Goal: Task Accomplishment & Management: Manage account settings

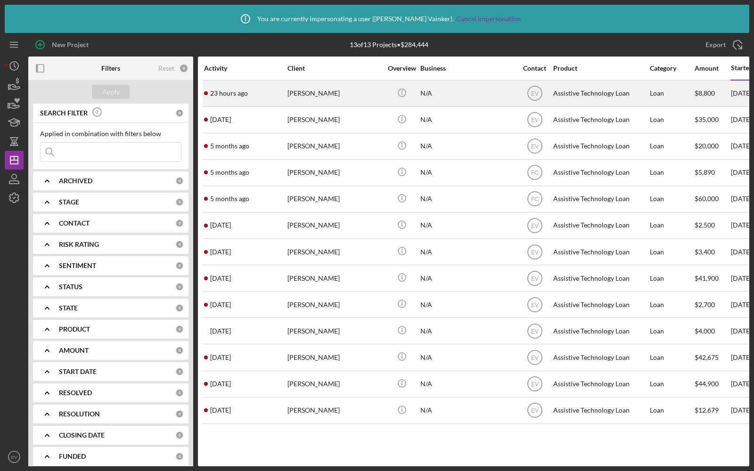
click at [278, 96] on div "23 hours ago [PERSON_NAME]" at bounding box center [245, 93] width 82 height 25
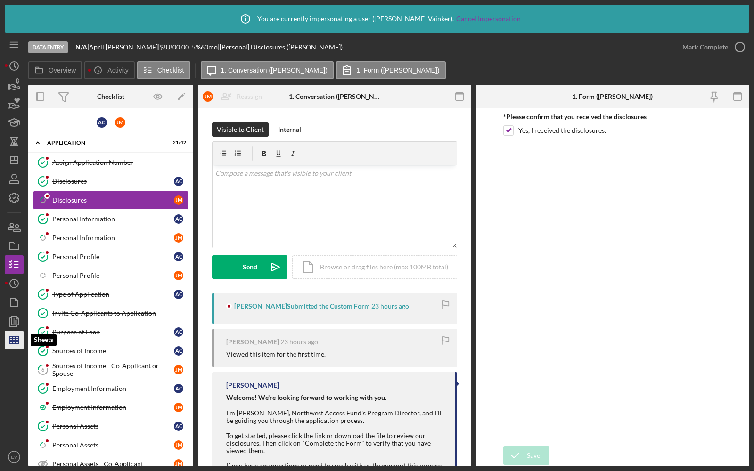
click at [13, 336] on icon "button" at bounding box center [14, 340] width 24 height 24
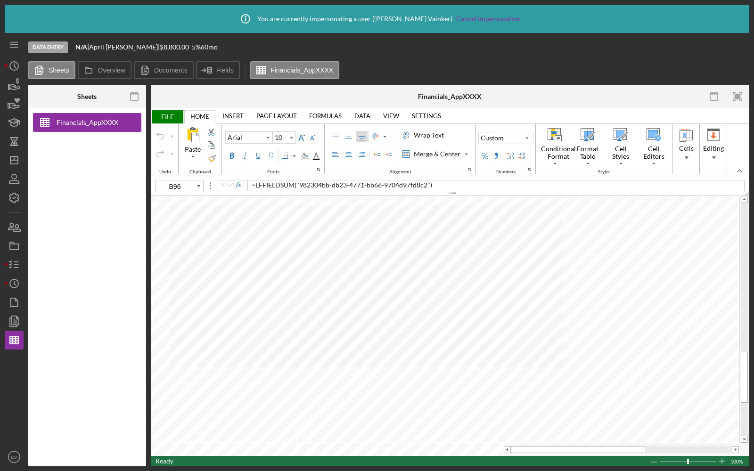
type input "B97"
click at [17, 264] on icon "button" at bounding box center [14, 265] width 24 height 24
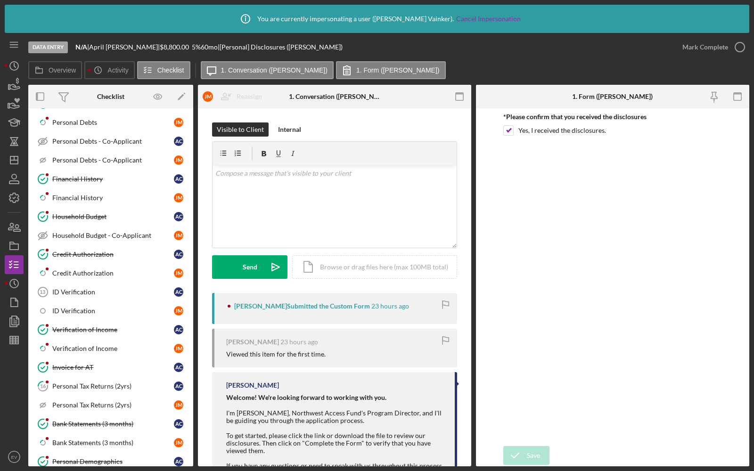
scroll to position [533, 0]
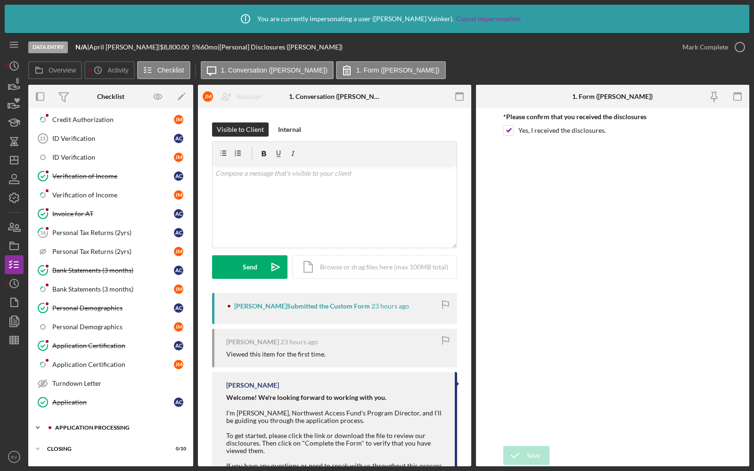
click at [34, 418] on icon "Icon/Expander" at bounding box center [37, 427] width 19 height 19
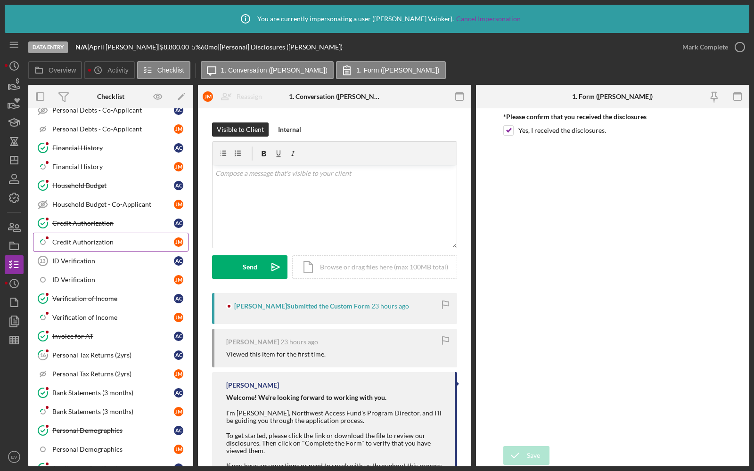
scroll to position [377, 0]
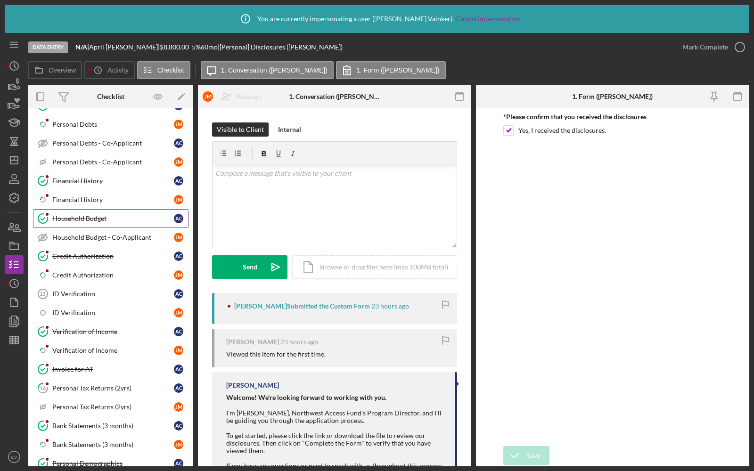
click at [100, 215] on div "Household Budget" at bounding box center [113, 219] width 122 height 8
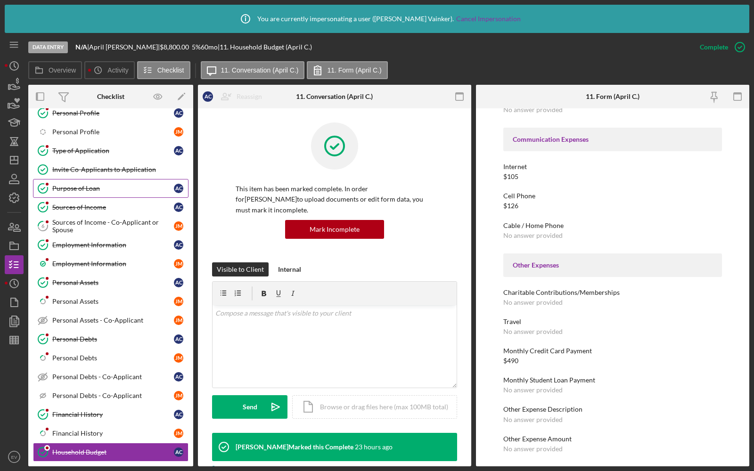
scroll to position [155, 0]
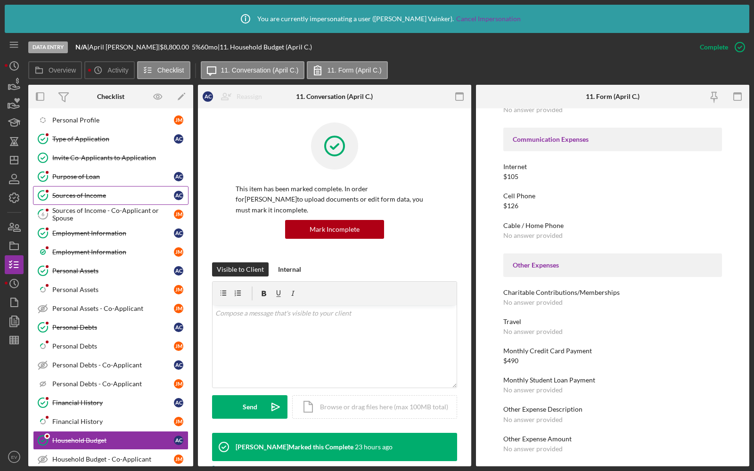
click at [123, 192] on div "Sources of Income" at bounding box center [113, 196] width 122 height 8
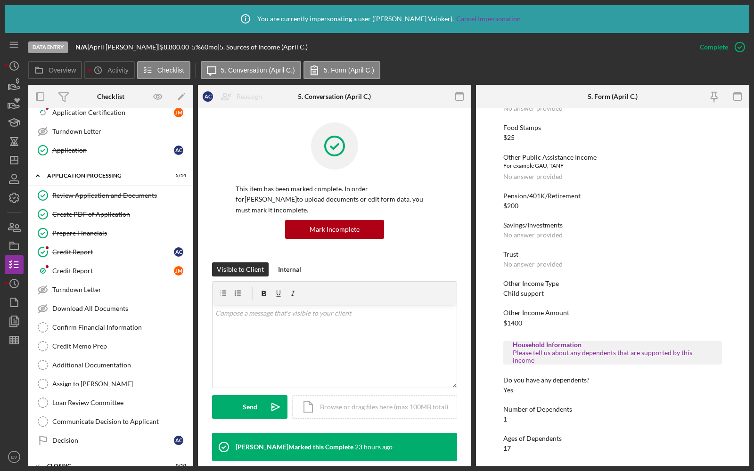
scroll to position [795, 0]
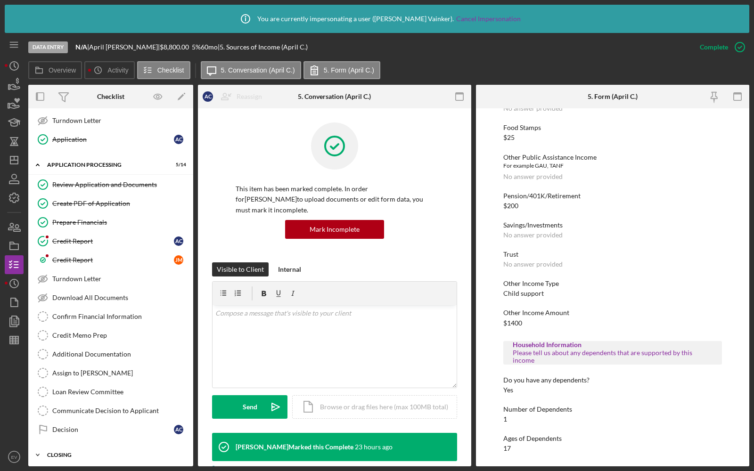
click at [48, 452] on div "Closing" at bounding box center [114, 455] width 134 height 6
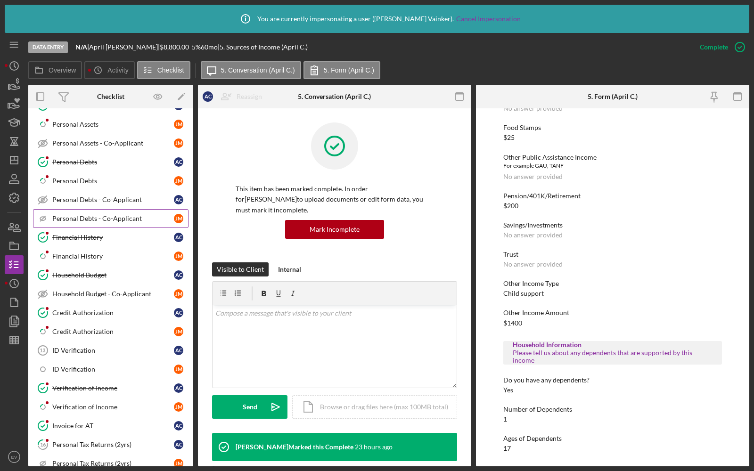
scroll to position [290, 0]
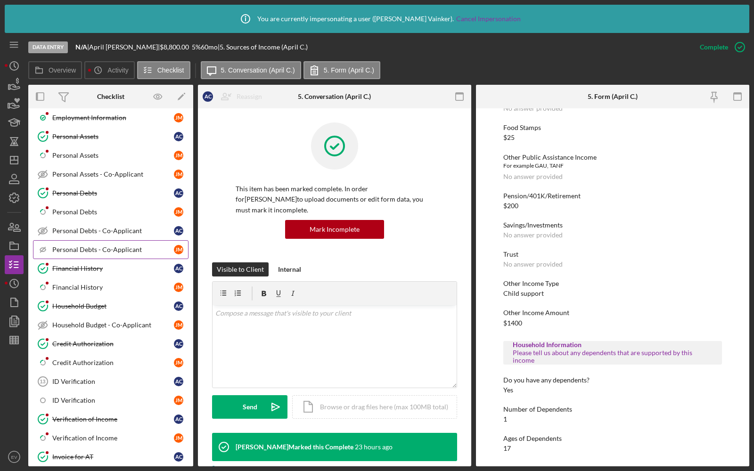
click at [129, 189] on div "Personal Debts" at bounding box center [113, 193] width 122 height 8
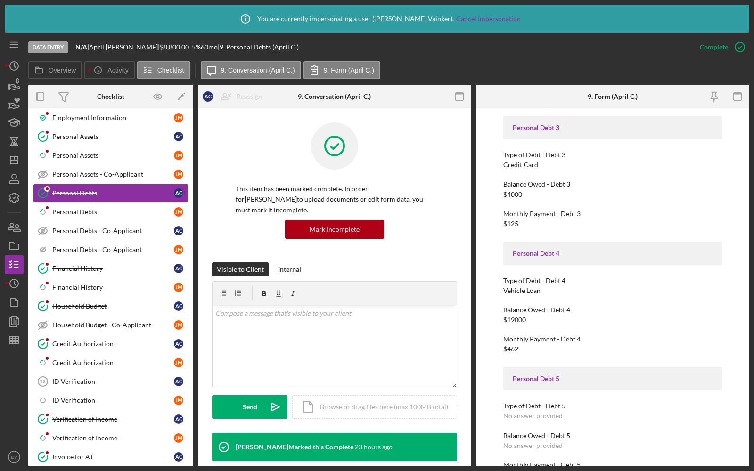
scroll to position [606, 0]
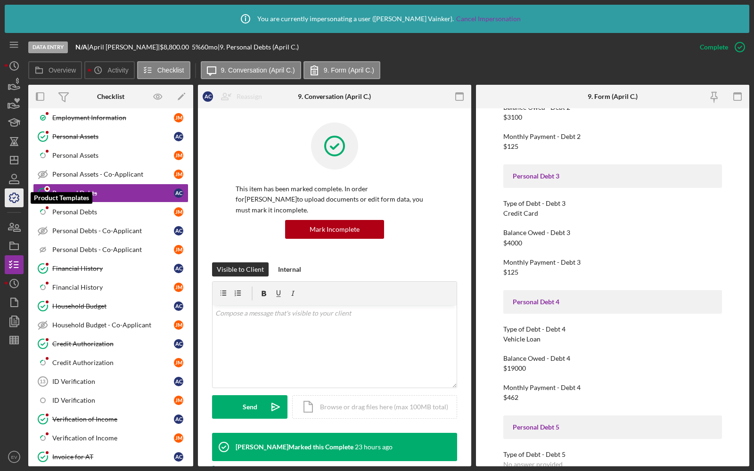
click at [15, 195] on icon "button" at bounding box center [14, 198] width 24 height 24
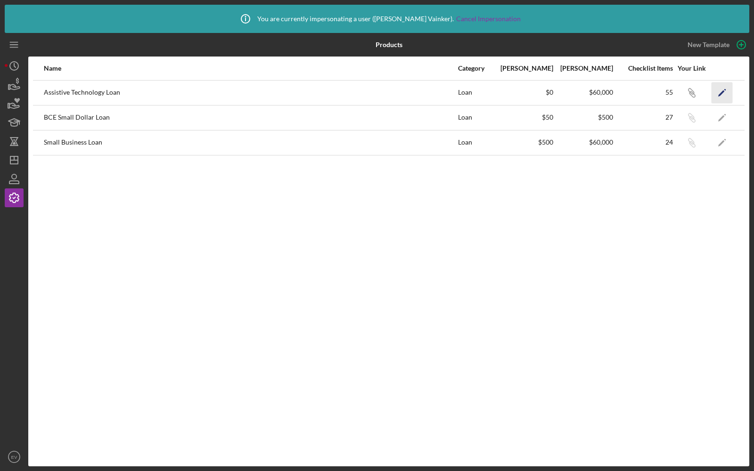
click at [727, 90] on icon "Icon/Edit" at bounding box center [721, 92] width 21 height 21
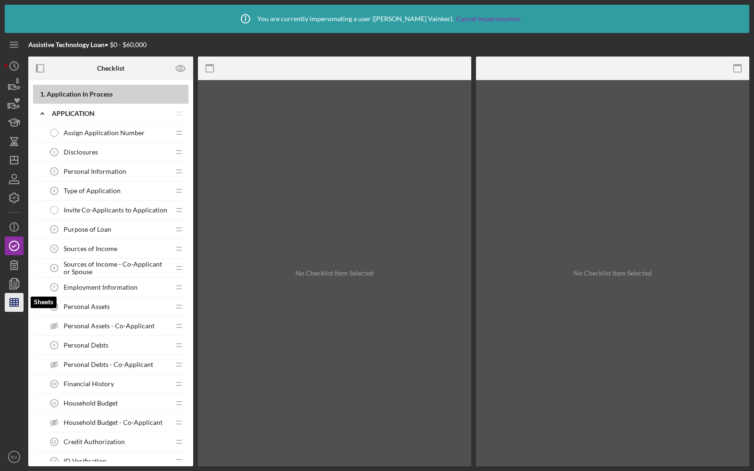
click at [16, 304] on line "button" at bounding box center [14, 304] width 8 height 0
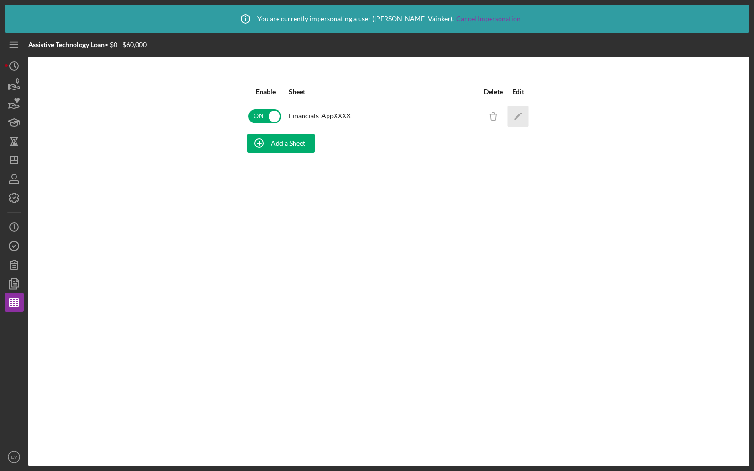
click at [511, 112] on icon "Icon/Edit" at bounding box center [517, 115] width 21 height 21
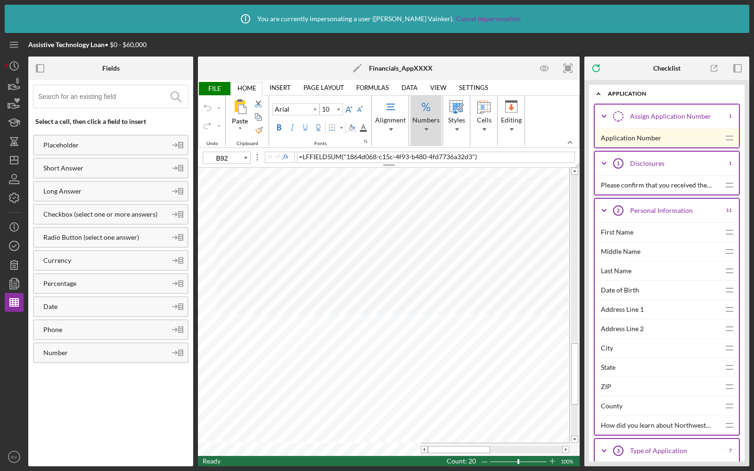
click at [427, 124] on div "Numbers" at bounding box center [425, 121] width 31 height 50
click at [426, 162] on div "Custom" at bounding box center [425, 161] width 27 height 9
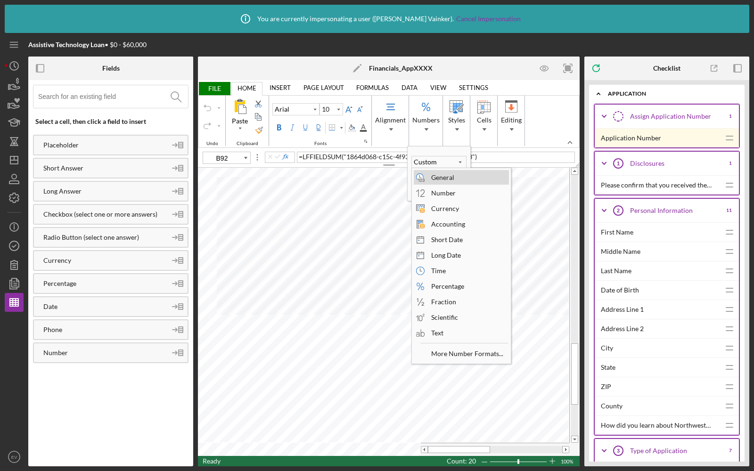
click at [432, 178] on div "General" at bounding box center [442, 177] width 32 height 13
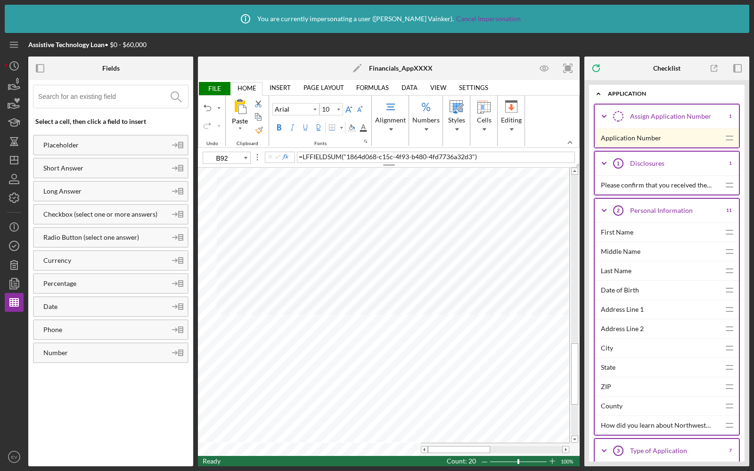
type input "E101"
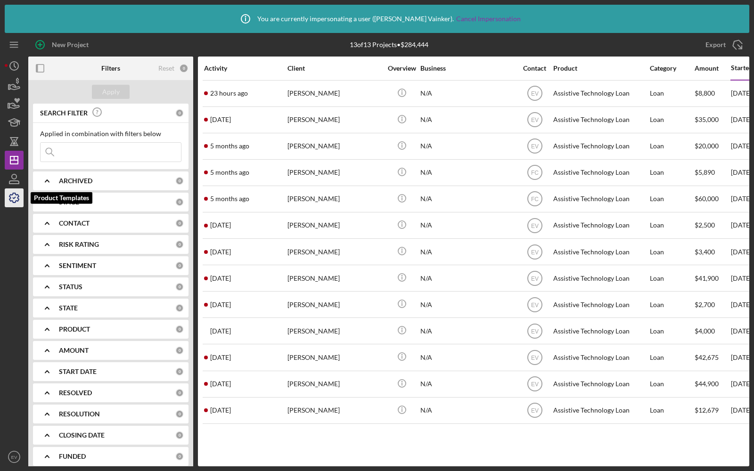
click at [12, 195] on icon "button" at bounding box center [13, 197] width 9 height 9
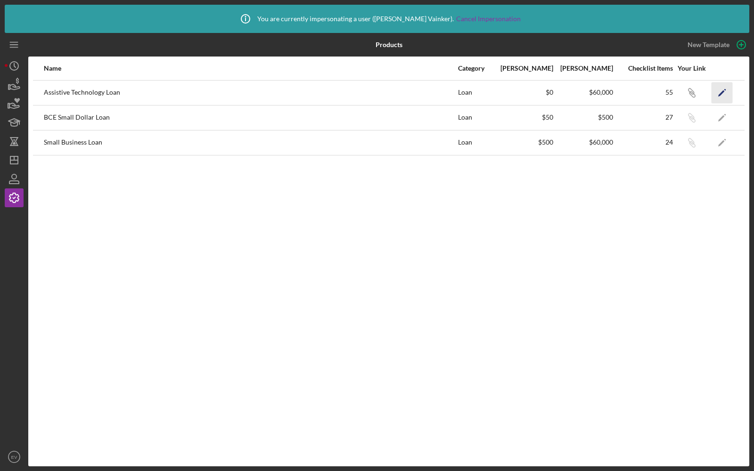
click at [715, 93] on icon "Icon/Edit" at bounding box center [721, 92] width 21 height 21
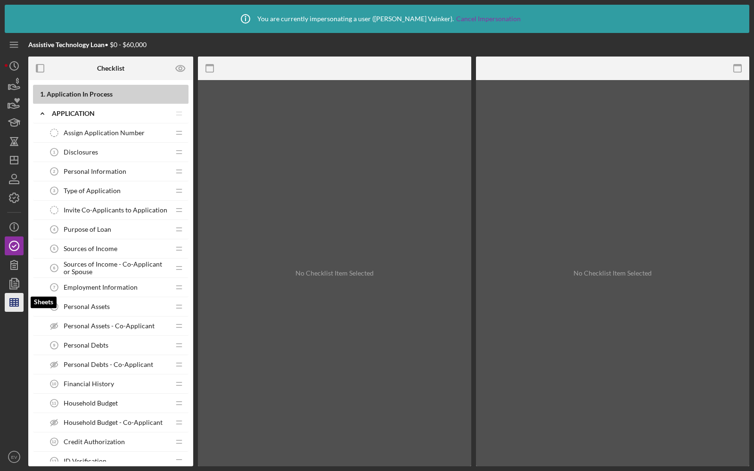
click at [16, 306] on line "button" at bounding box center [16, 303] width 0 height 8
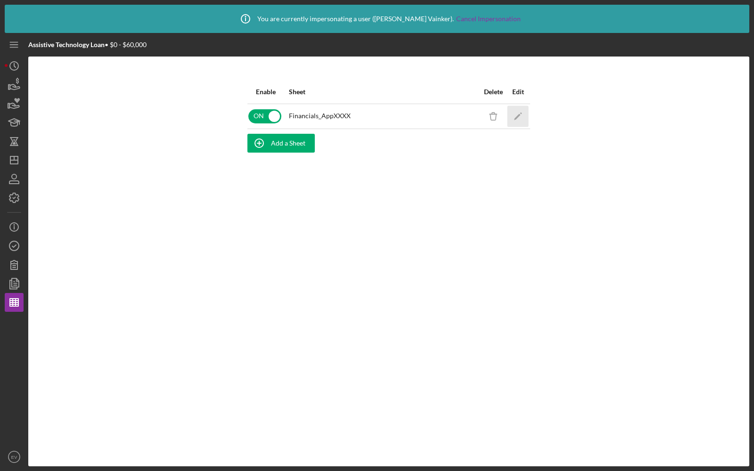
click at [516, 121] on icon "Icon/Edit" at bounding box center [517, 115] width 21 height 21
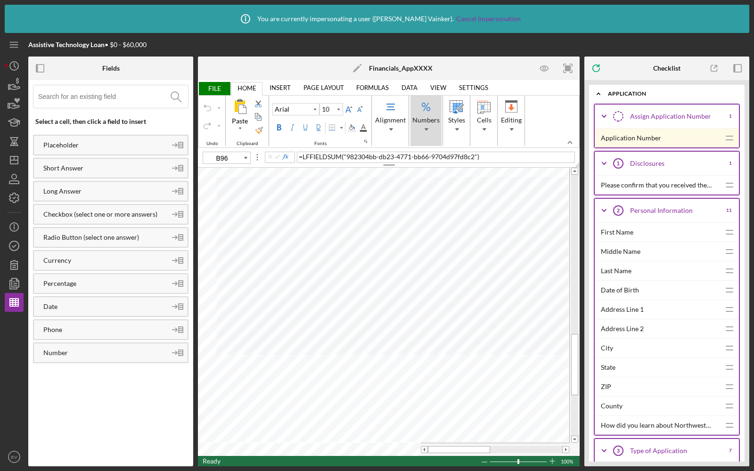
click at [426, 126] on span "Numbers" at bounding box center [425, 129] width 17 height 7
type input "C92"
click at [9, 248] on icon "button" at bounding box center [14, 246] width 24 height 24
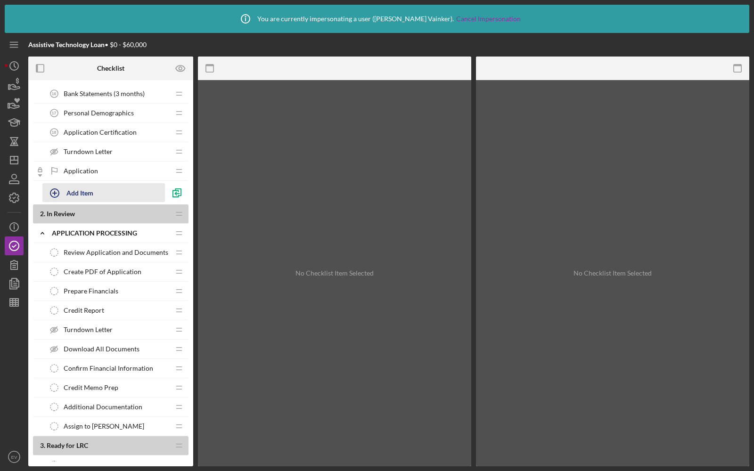
scroll to position [580, 0]
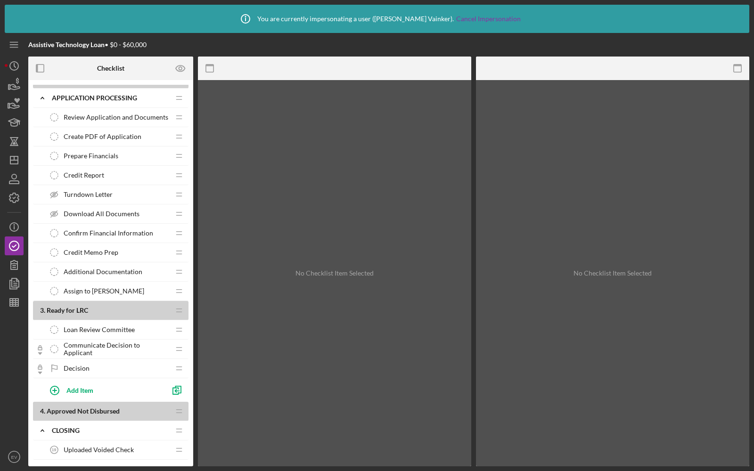
click at [94, 171] on span "Credit Report" at bounding box center [84, 175] width 41 height 8
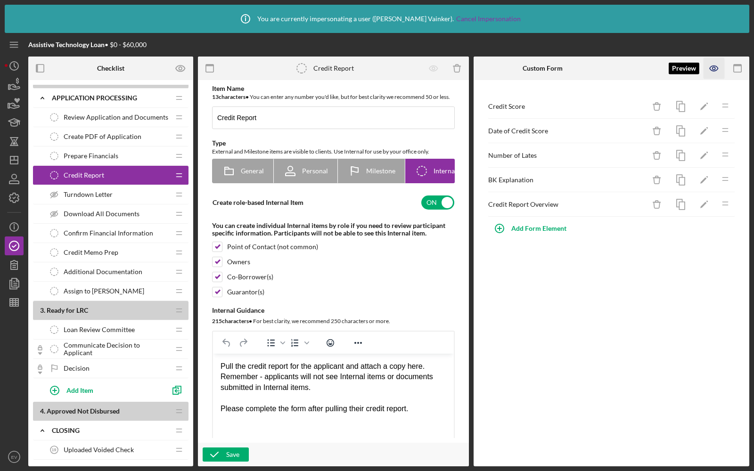
click at [713, 66] on icon "button" at bounding box center [713, 68] width 8 height 5
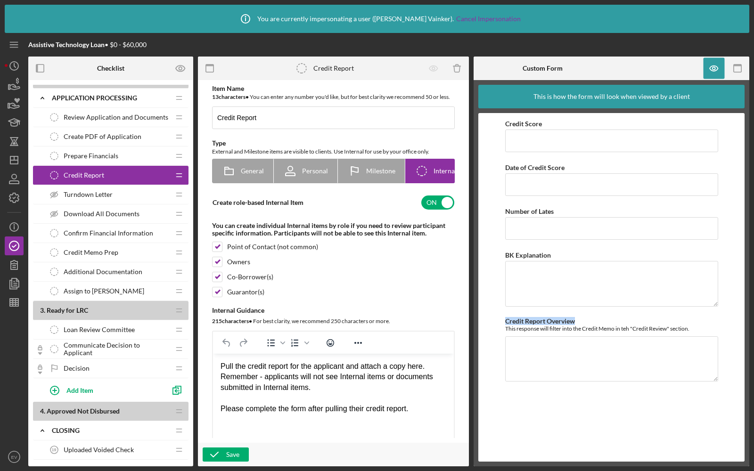
drag, startPoint x: 582, startPoint y: 320, endPoint x: 501, endPoint y: 318, distance: 81.5
click at [501, 318] on form "Credit Score Date of Credit Score Number of Lates BK Explanation Credit Report …" at bounding box center [611, 287] width 266 height 349
click at [537, 322] on label "Credit Report Overview" at bounding box center [540, 321] width 70 height 8
click at [537, 336] on textarea "Credit Report Overview" at bounding box center [611, 358] width 213 height 45
click at [13, 282] on icon "button" at bounding box center [14, 284] width 24 height 24
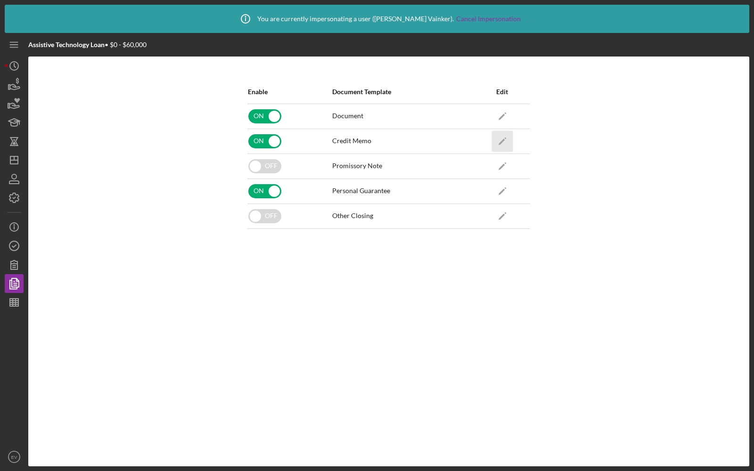
click at [495, 141] on icon "Icon/Edit" at bounding box center [501, 140] width 21 height 21
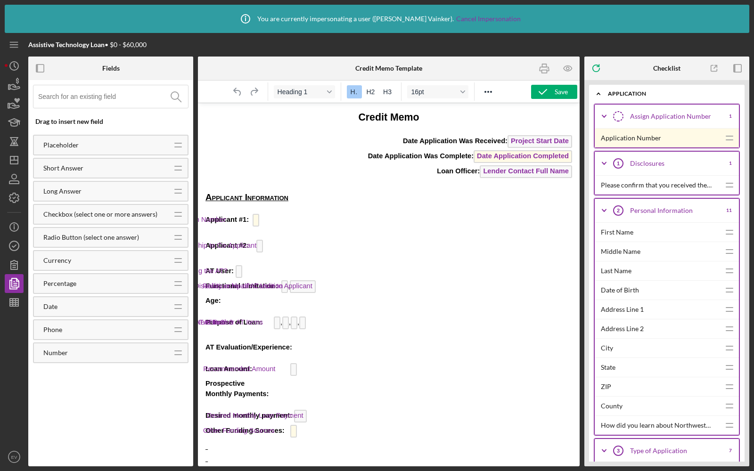
click at [286, 321] on span "AT Item 2" at bounding box center [285, 322] width 7 height 13
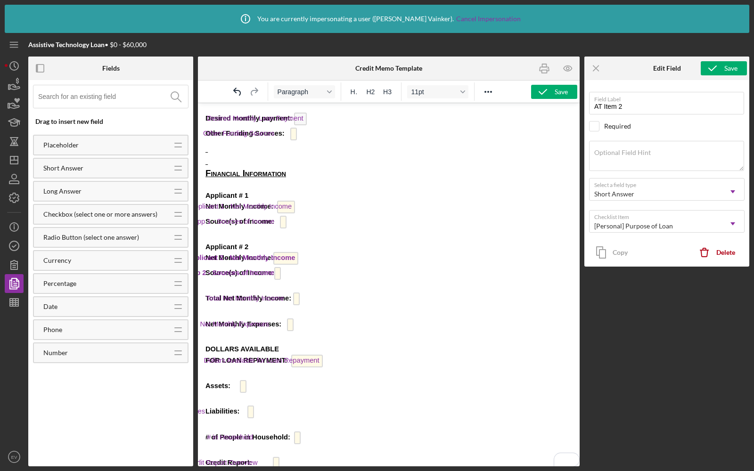
scroll to position [297, 0]
drag, startPoint x: 309, startPoint y: 274, endPoint x: 199, endPoint y: 251, distance: 112.5
click at [205, 251] on body "Credit Memo Date Application Was Received: Project Start Date Date Application …" at bounding box center [388, 373] width 366 height 1119
click at [314, 91] on span "Bold" at bounding box center [300, 92] width 46 height 8
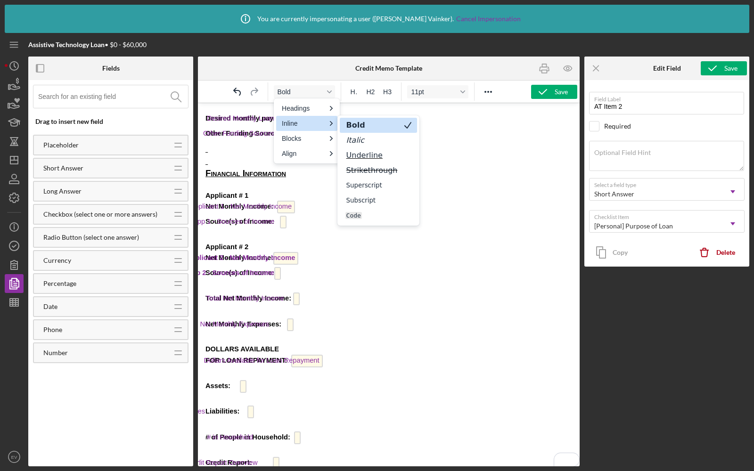
click at [367, 125] on div "Bold" at bounding box center [371, 125] width 53 height 11
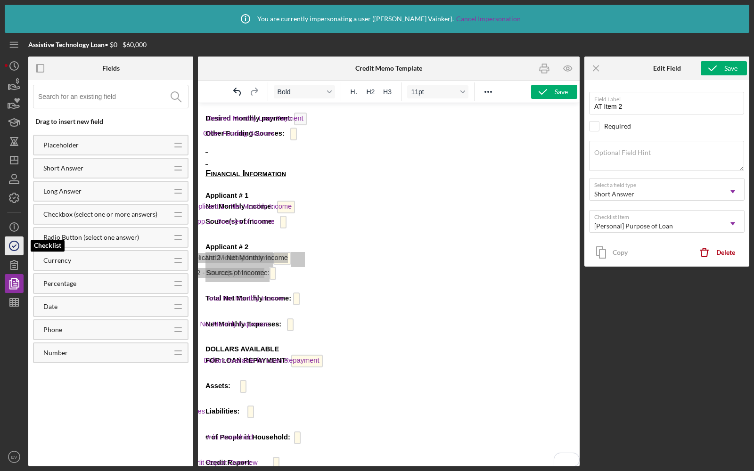
click at [14, 241] on circle "button" at bounding box center [13, 245] width 9 height 9
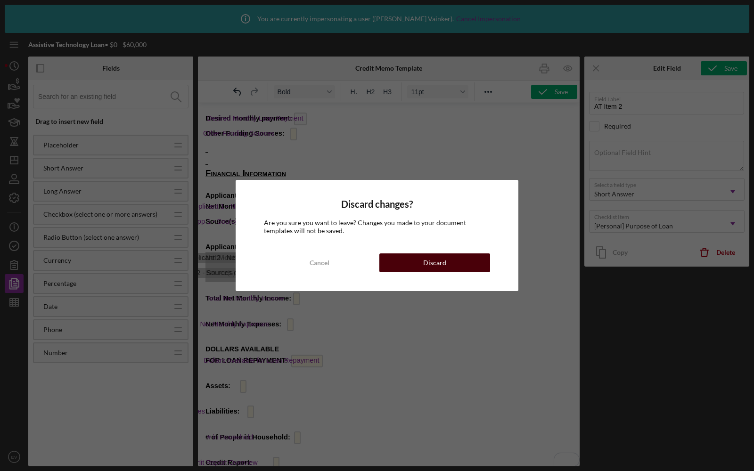
click at [418, 260] on button "Discard" at bounding box center [434, 262] width 111 height 19
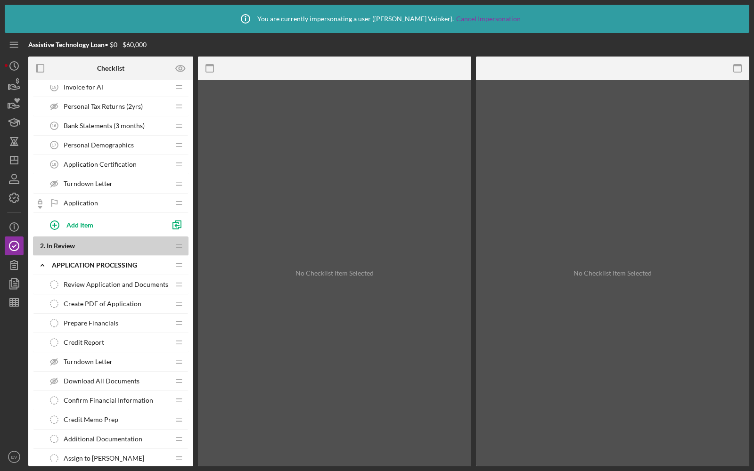
scroll to position [491, 0]
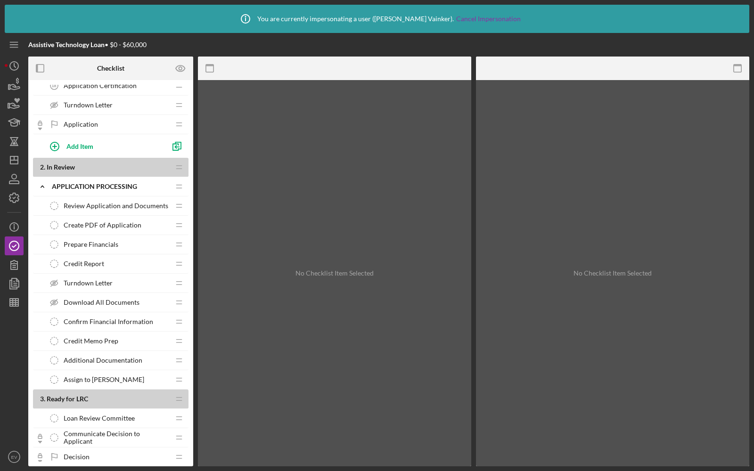
click at [71, 260] on span "Credit Report" at bounding box center [84, 264] width 41 height 8
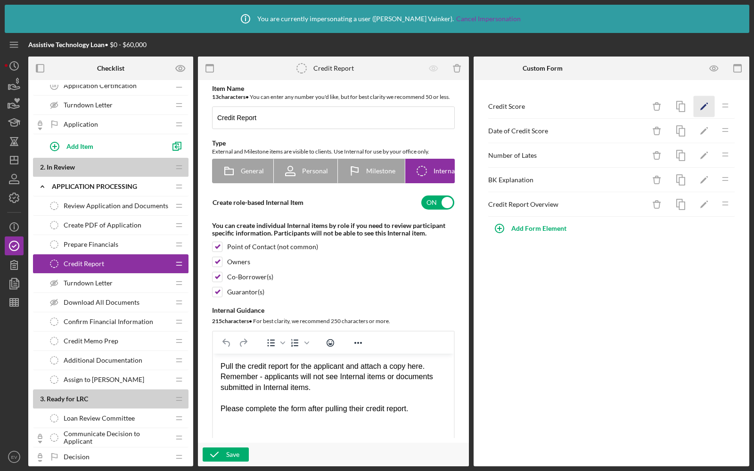
click at [701, 102] on icon "Icon/Edit" at bounding box center [703, 106] width 21 height 21
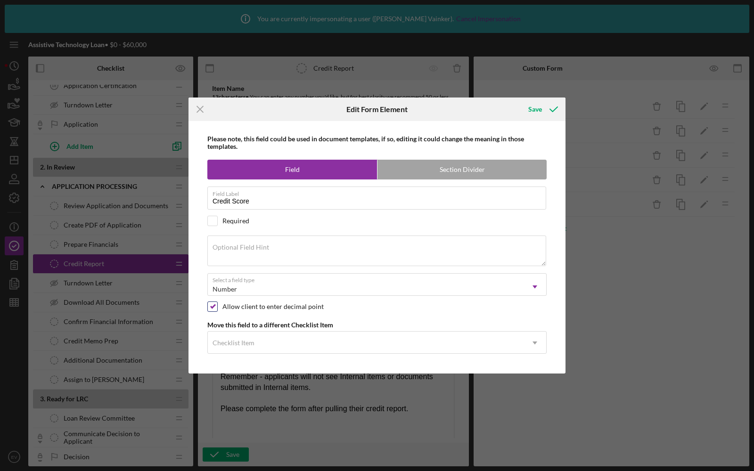
click at [213, 304] on input "checkbox" at bounding box center [212, 306] width 9 height 9
checkbox input "false"
click at [541, 112] on div "Save" at bounding box center [535, 109] width 14 height 19
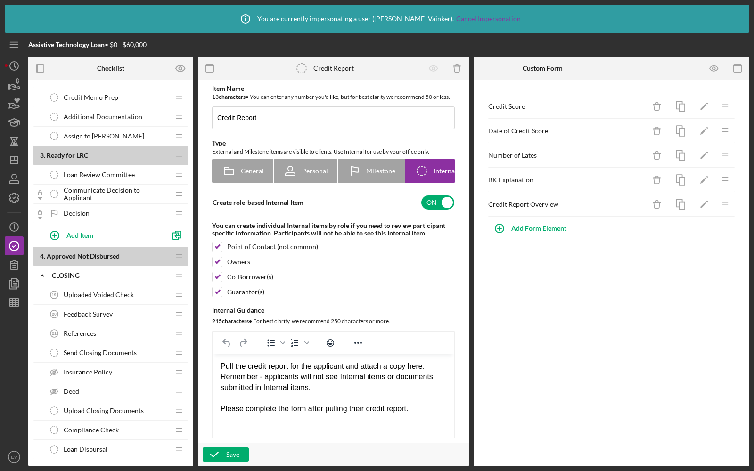
scroll to position [735, 0]
